Goal: Task Accomplishment & Management: Complete application form

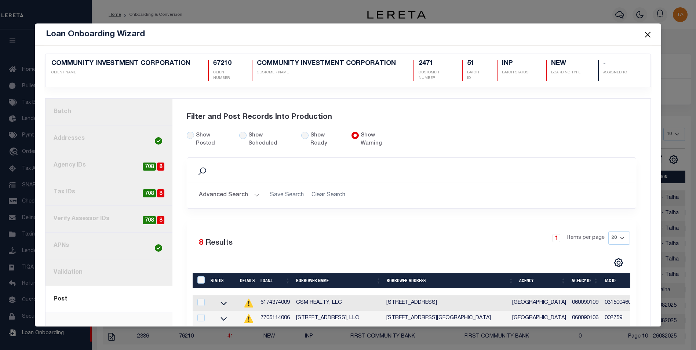
scroll to position [102, 0]
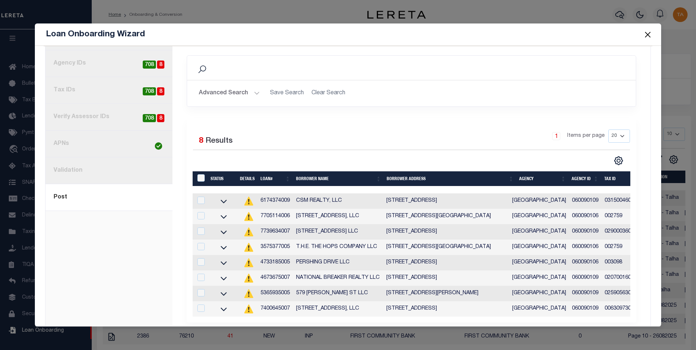
click at [651, 36] on button "Close" at bounding box center [648, 35] width 10 height 10
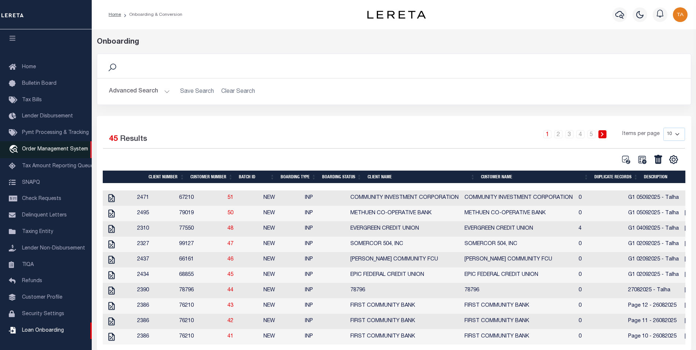
click at [54, 147] on span "Order Management System" at bounding box center [55, 149] width 66 height 5
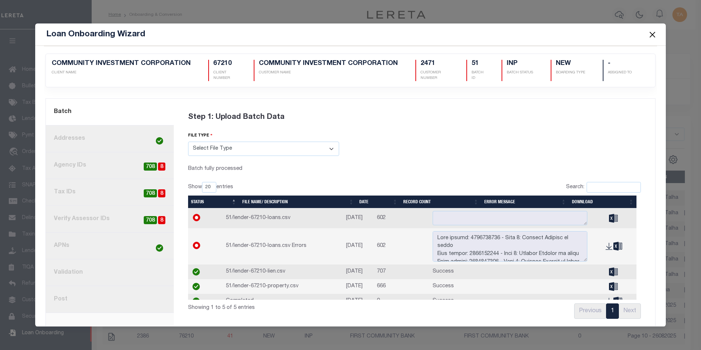
select select
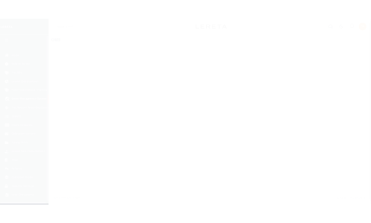
scroll to position [7, 0]
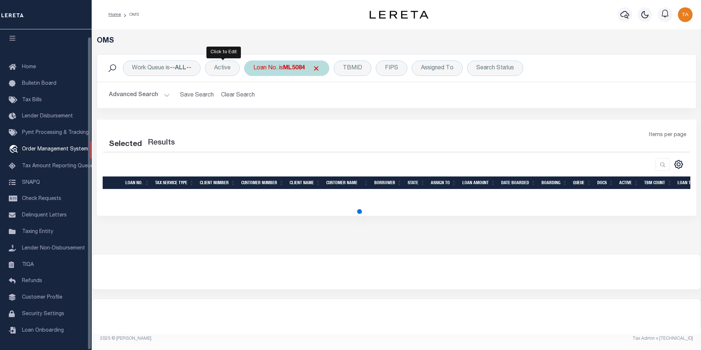
select select "200"
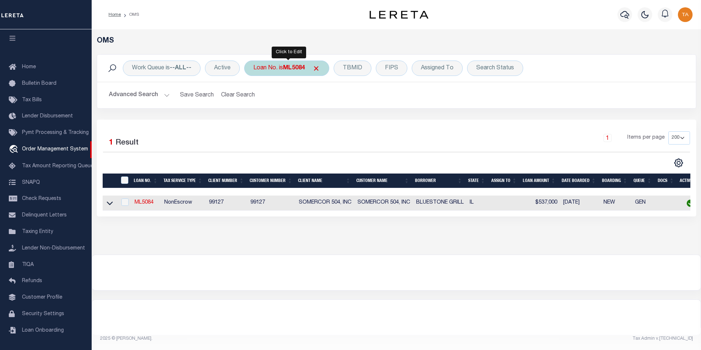
click at [293, 74] on div "Loan No. is ML5084" at bounding box center [286, 68] width 85 height 15
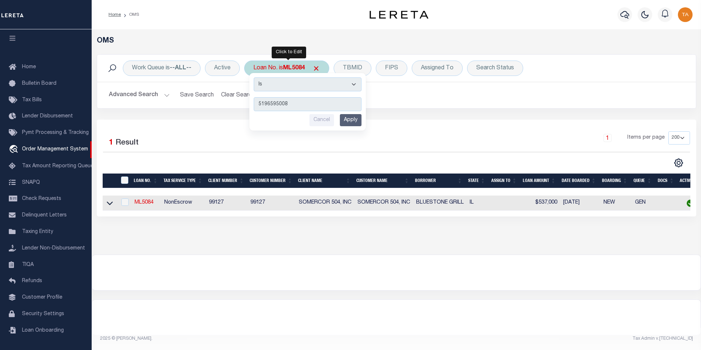
type input "5196595008"
click at [349, 121] on input "Apply" at bounding box center [351, 120] width 22 height 12
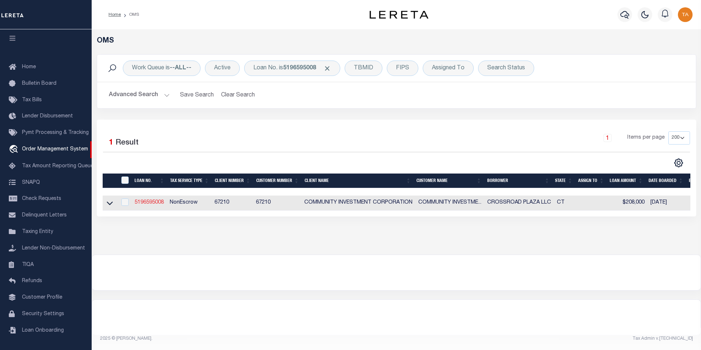
click at [142, 203] on link "5196595008" at bounding box center [149, 202] width 29 height 5
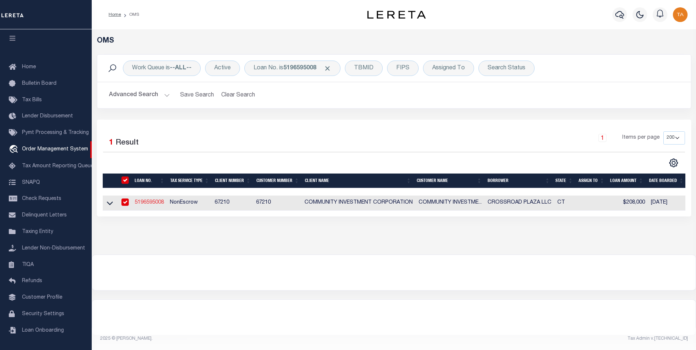
type input "5196595008"
type input "CROSSROAD PLAZA LLC"
select select
type input "2065 E MAIN ST"
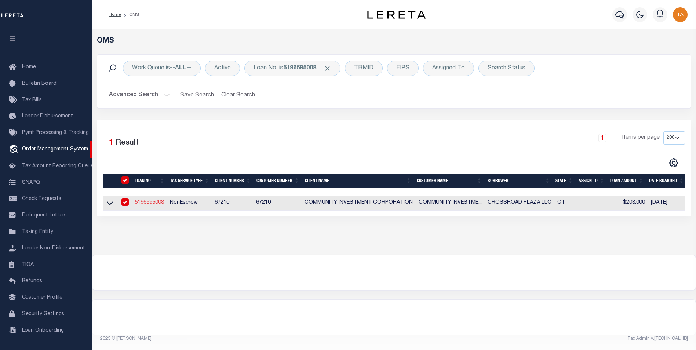
type input "BRIDGEPORT CT 06610"
select select
select select "10"
select select
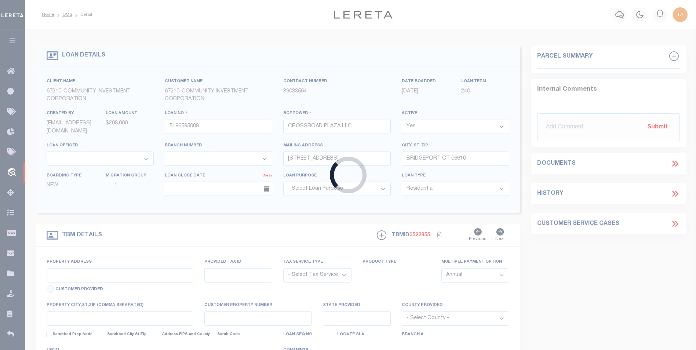
type input "2053 E MAIN ST 2065"
radio input "true"
select select "NonEscrow"
type input "BRIDGEPORT CT 06610"
type input "5196595008"
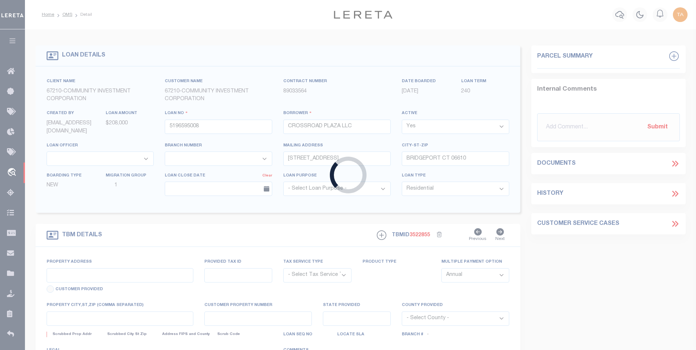
type input "CT"
type textarea "UNVERIFIED CUSTOMER SUPPLIED APN RM-0052511SEE LEGAL IMAGE ON FILE."
select select "2"
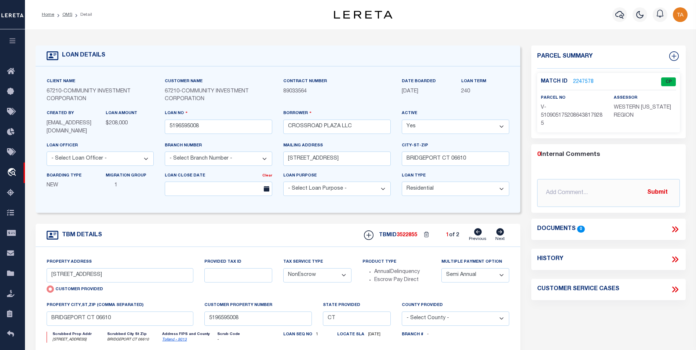
click at [497, 234] on icon at bounding box center [500, 231] width 8 height 7
type input "2057 EAST MAIN STREET"
radio input "false"
click at [477, 234] on icon at bounding box center [478, 231] width 8 height 7
type input "2053 E MAIN ST 2065"
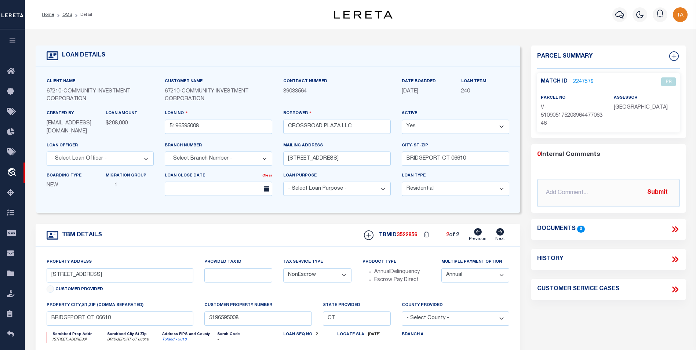
radio input "true"
